Goal: Task Accomplishment & Management: Manage account settings

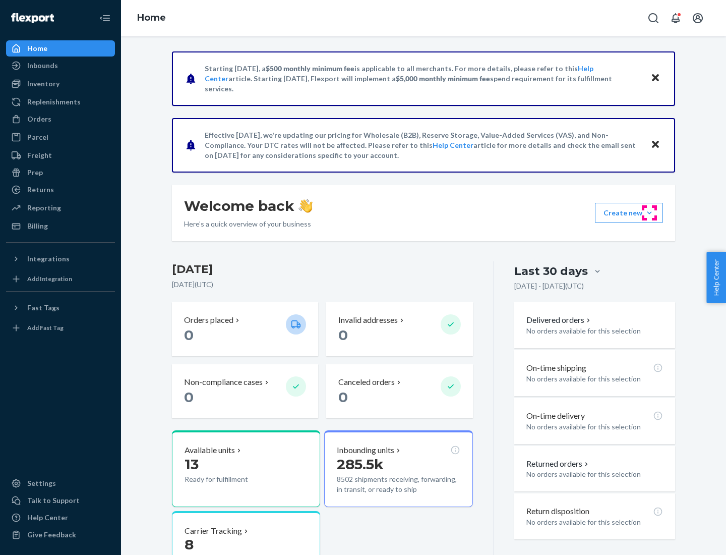
click at [649, 213] on button "Create new Create new inbound Create new order Create new product" at bounding box center [629, 213] width 68 height 20
click at [34, 172] on div "Prep" at bounding box center [35, 172] width 16 height 10
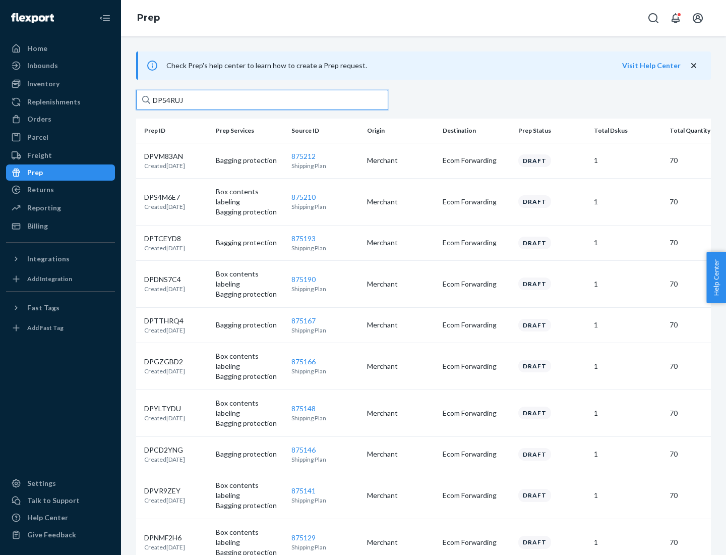
type input "DP54RUJL"
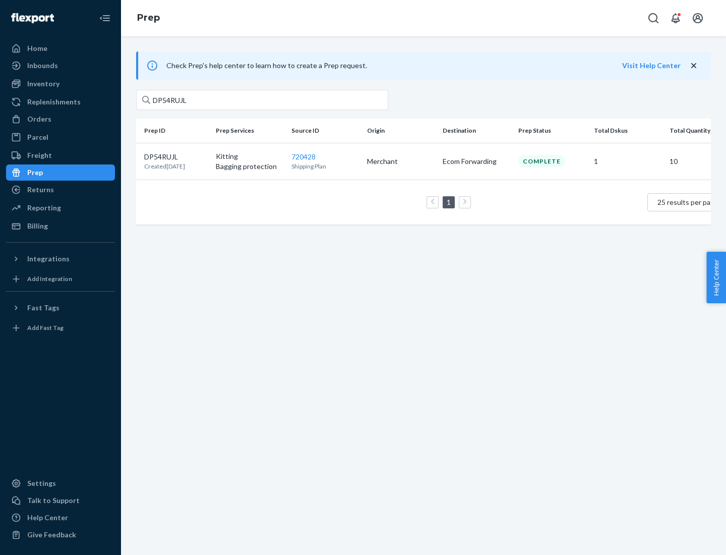
click at [176, 156] on p "DP54RUJL" at bounding box center [164, 157] width 41 height 10
